Goal: Browse casually: Explore the website without a specific task or goal

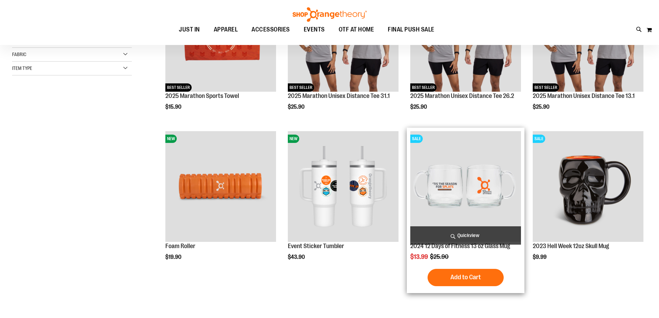
scroll to position [52, 0]
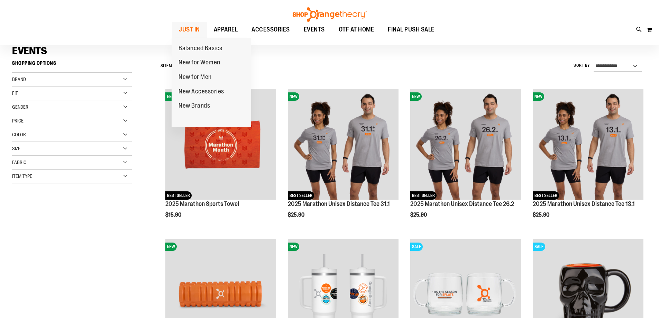
click at [189, 26] on span "JUST IN" at bounding box center [189, 30] width 21 height 16
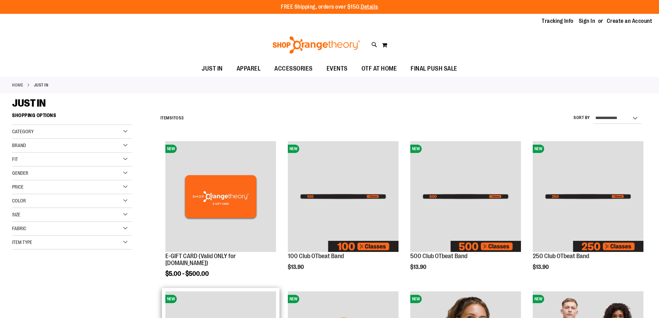
scroll to position [276, 0]
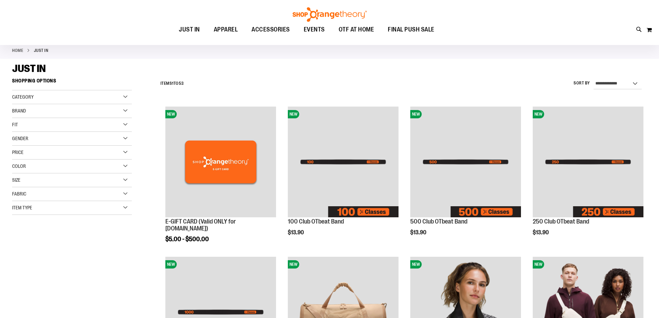
scroll to position [345, 0]
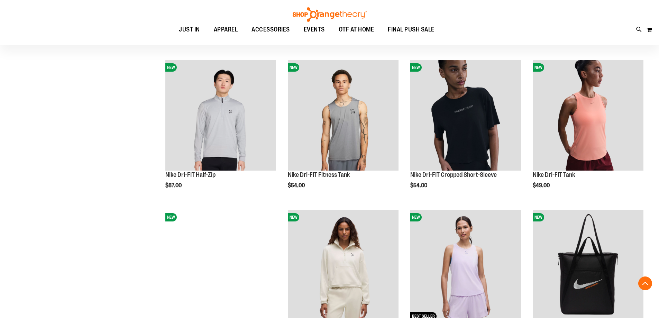
scroll to position [380, 0]
